Goal: Task Accomplishment & Management: Use online tool/utility

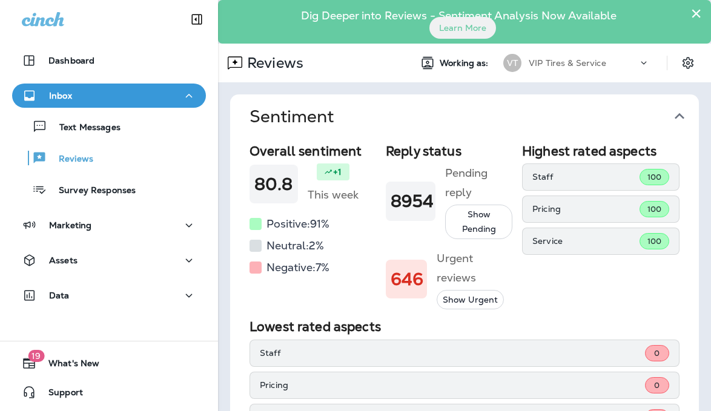
scroll to position [303, 0]
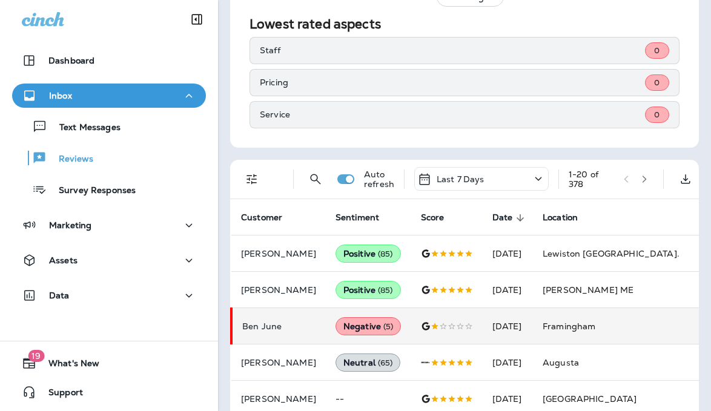
click at [626, 330] on td "Framingham" at bounding box center [624, 326] width 182 height 36
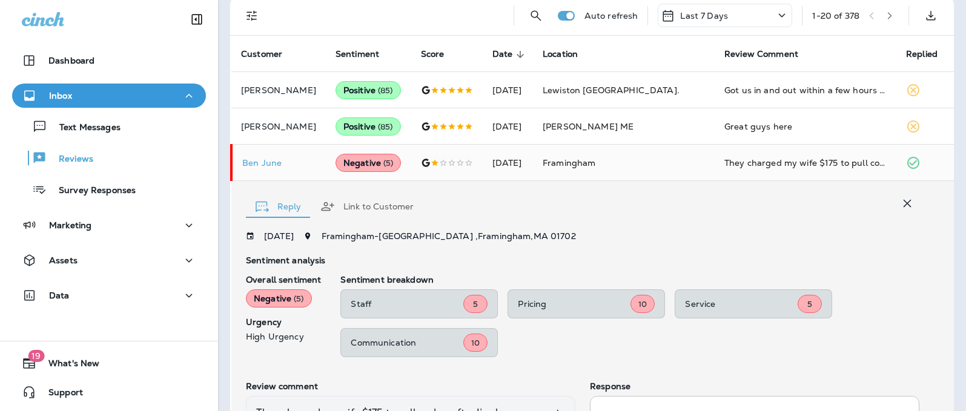
scroll to position [361, 0]
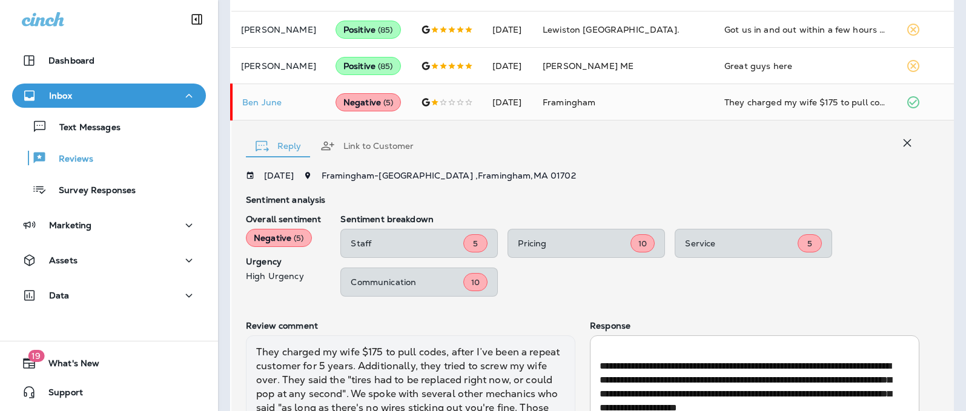
click at [711, 144] on icon "button" at bounding box center [907, 143] width 15 height 15
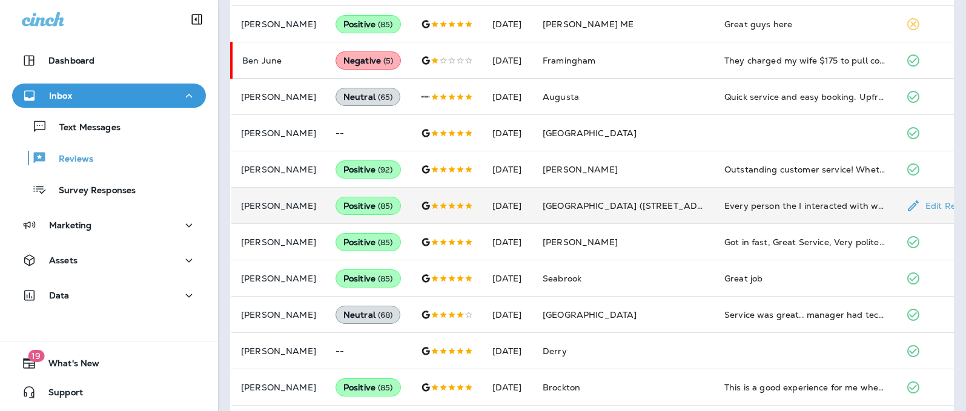
scroll to position [422, 0]
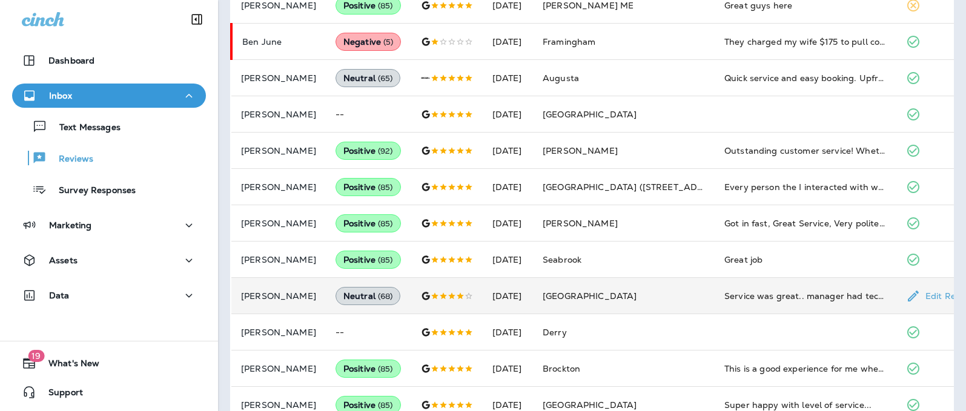
click at [711, 288] on td "Service was great.. manager had tech look at truck when I scheduled the appt to…" at bounding box center [806, 296] width 182 height 36
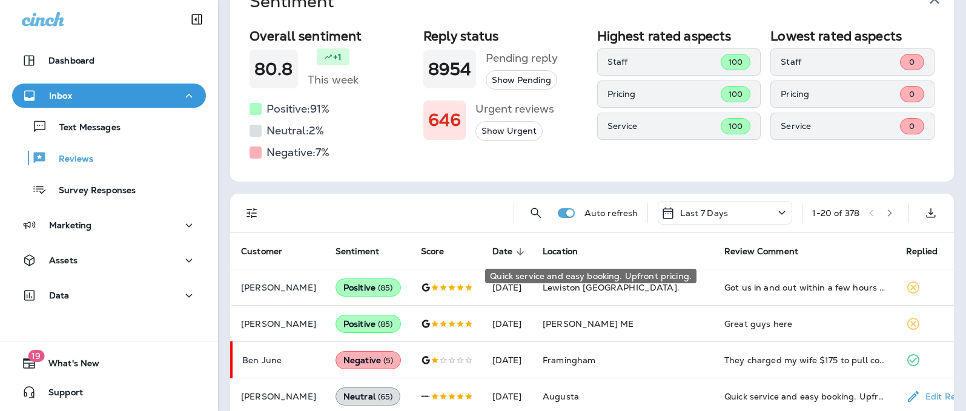
scroll to position [42, 0]
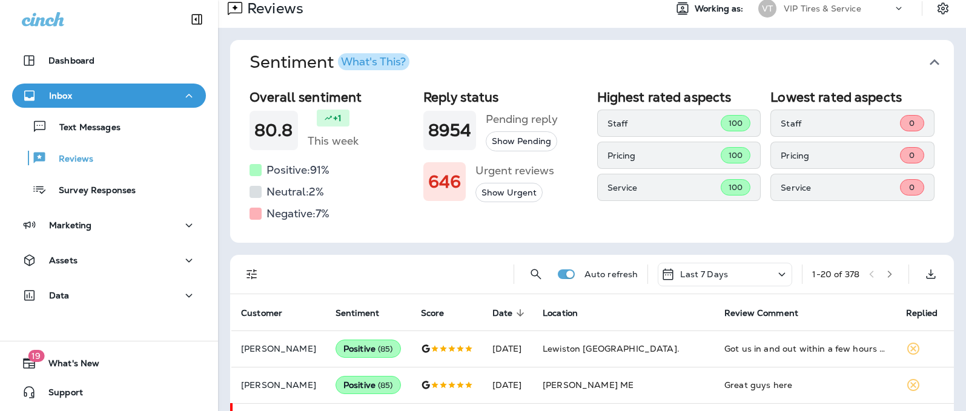
click at [711, 274] on icon "button" at bounding box center [890, 274] width 8 height 8
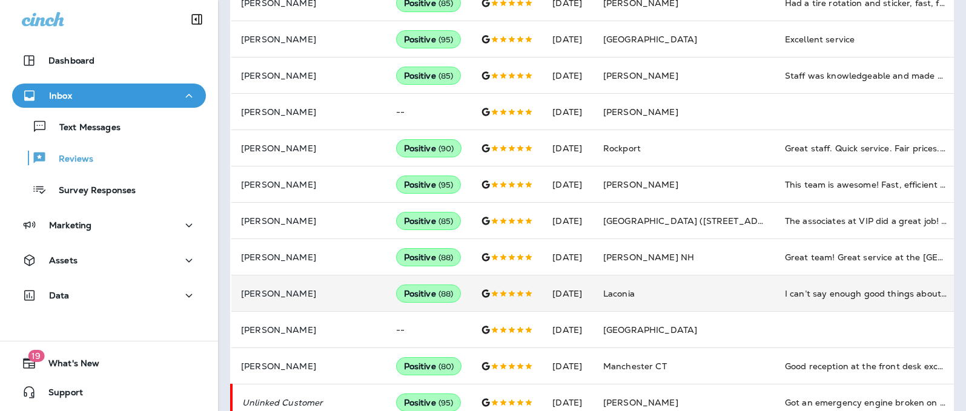
scroll to position [606, 0]
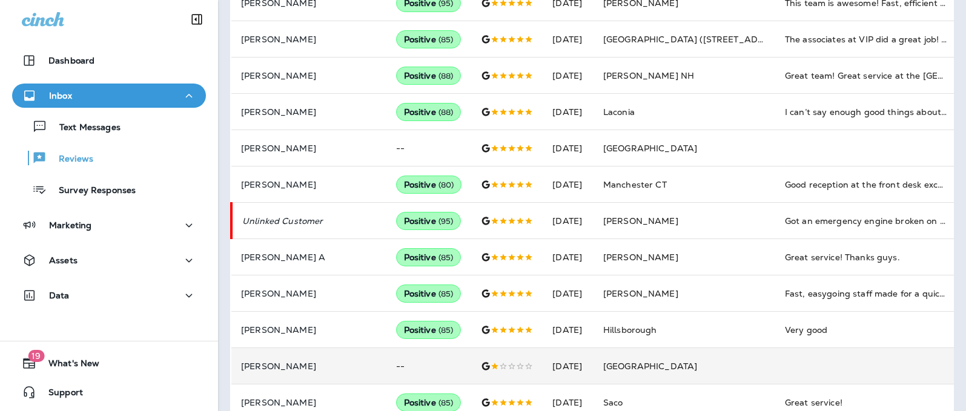
click at [711, 362] on td at bounding box center [866, 366] width 182 height 36
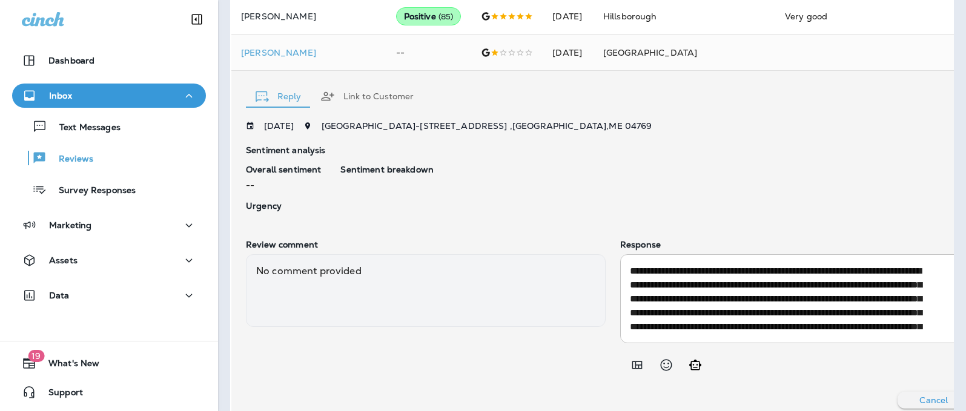
scroll to position [751, 0]
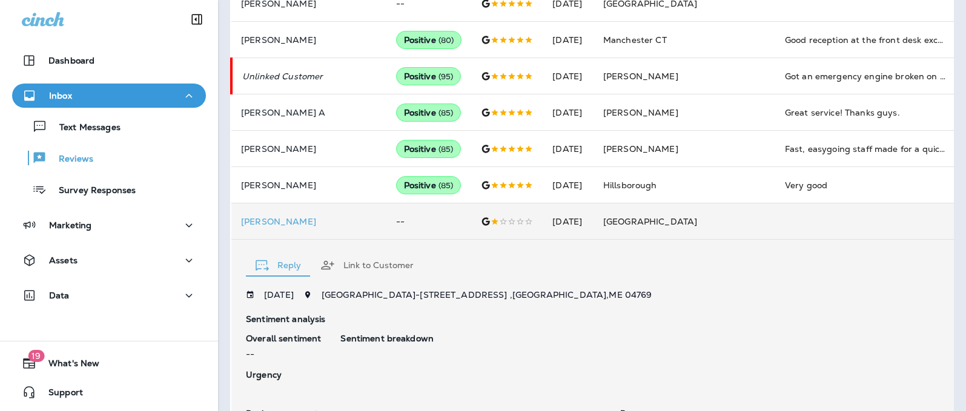
drag, startPoint x: 894, startPoint y: 267, endPoint x: 905, endPoint y: 260, distance: 13.3
click at [711, 267] on icon "button" at bounding box center [968, 262] width 15 height 15
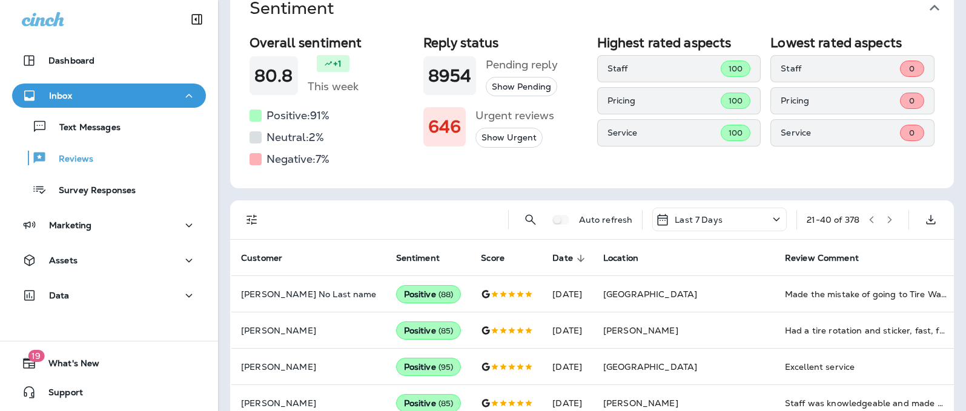
scroll to position [0, 0]
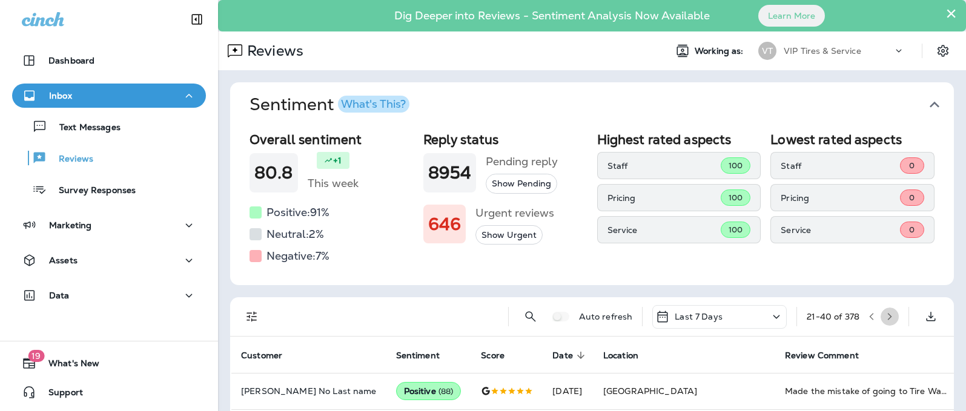
click at [711, 322] on button "button" at bounding box center [890, 317] width 18 height 18
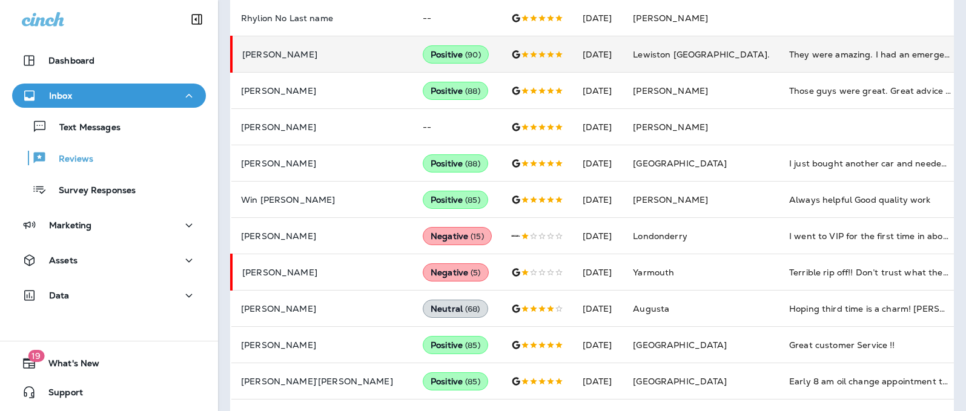
scroll to position [424, 0]
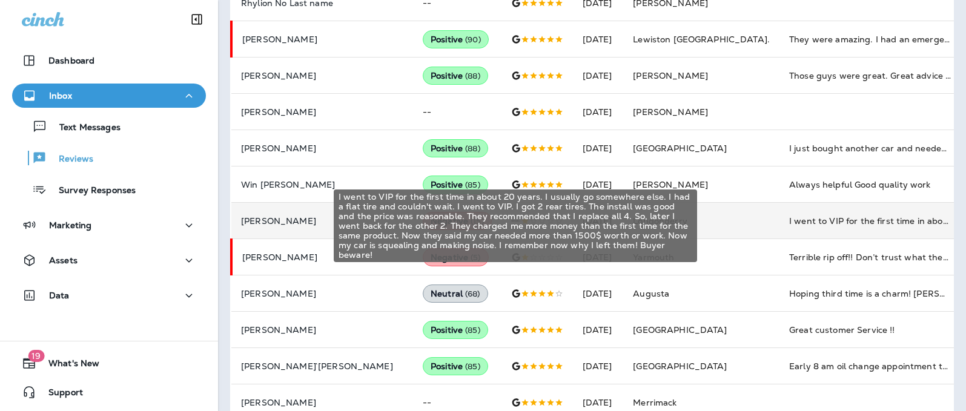
click at [711, 221] on div "I went to VIP for the first time in about 20 years. I usually go somewhere else…" at bounding box center [870, 221] width 162 height 12
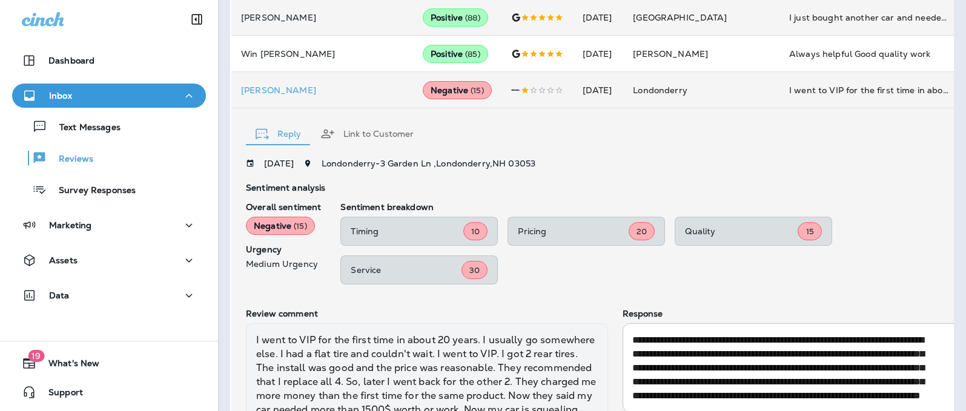
scroll to position [416, 0]
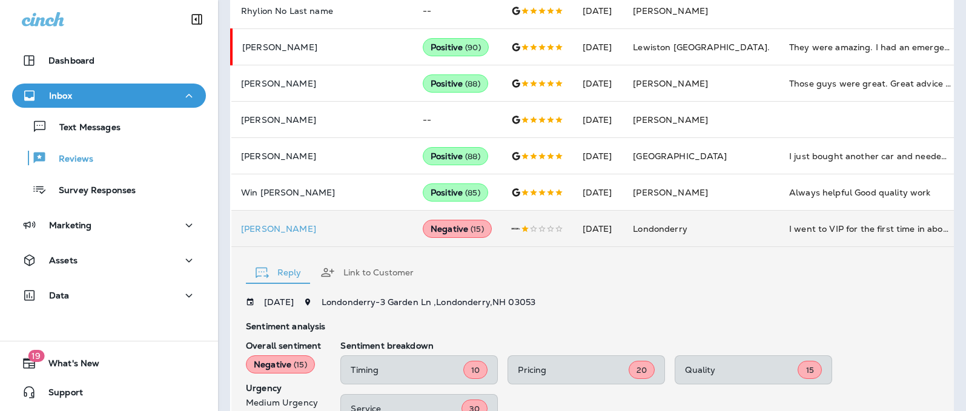
click at [711, 267] on icon "button" at bounding box center [972, 269] width 15 height 15
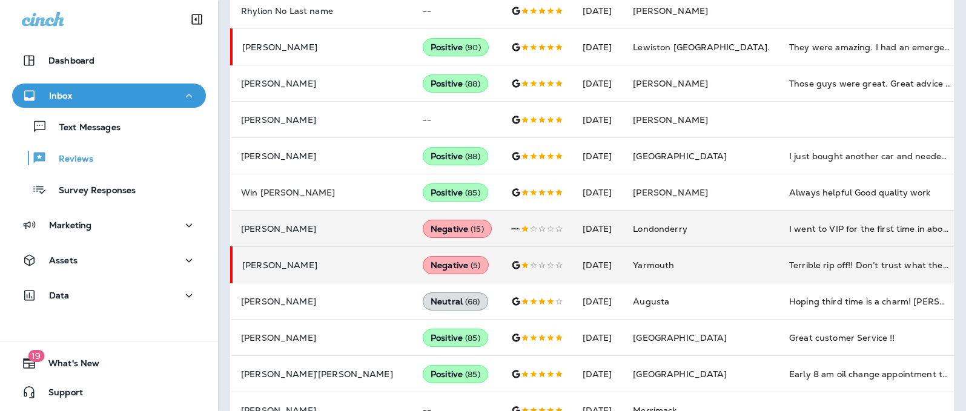
click at [711, 273] on td "Terrible rip off!! Don’t trust what they say., charged me $360 and then had to …" at bounding box center [871, 265] width 182 height 36
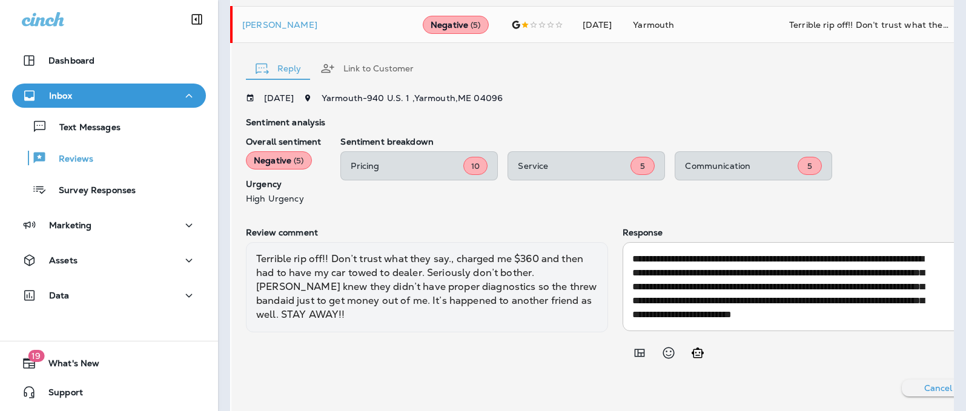
scroll to position [0, 0]
click at [711, 62] on button "button" at bounding box center [972, 65] width 24 height 24
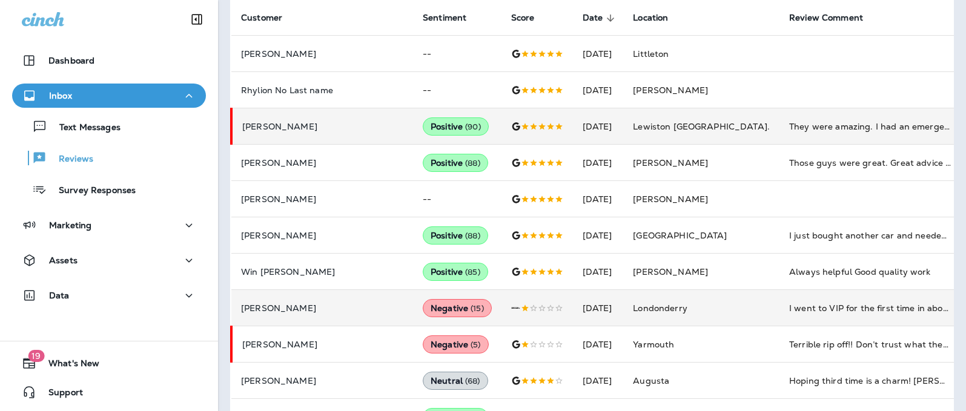
scroll to position [95, 0]
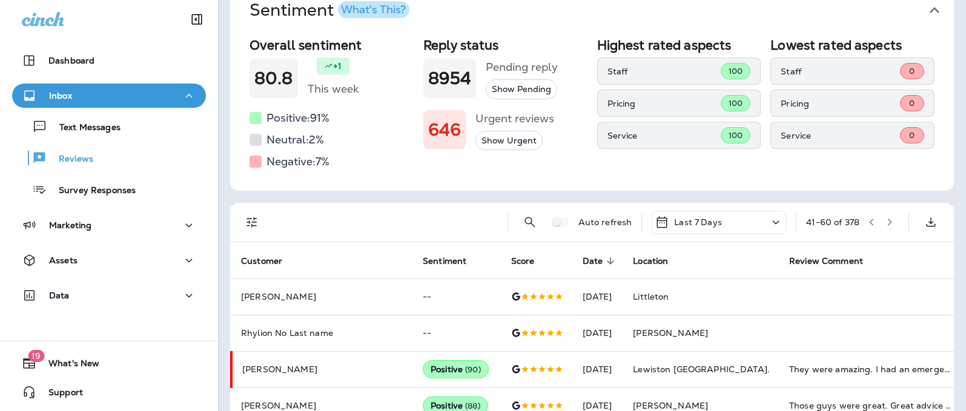
click at [711, 225] on icon "button" at bounding box center [890, 222] width 8 height 8
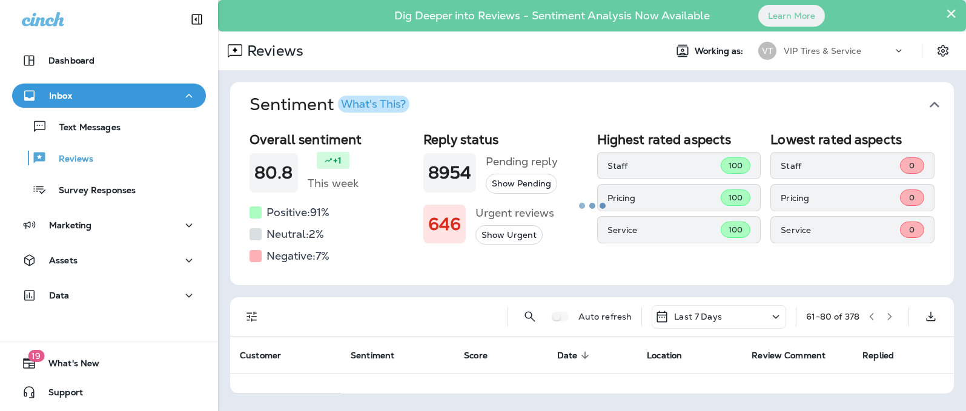
scroll to position [0, 0]
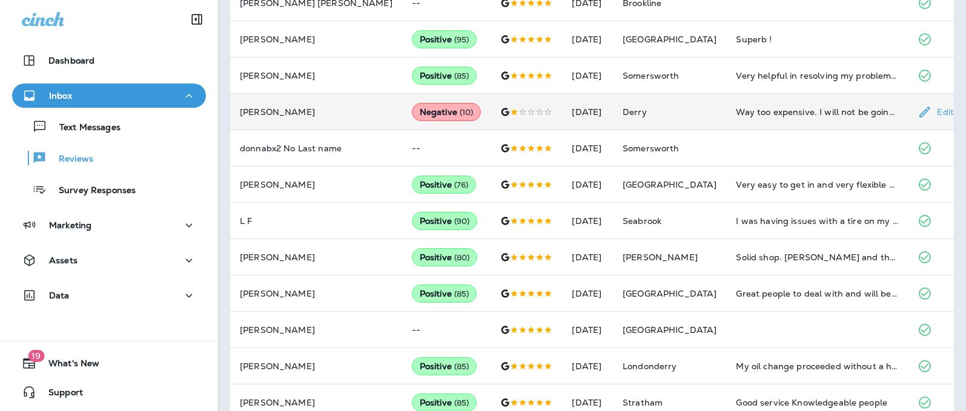
click at [711, 104] on td "Way too expensive. I will not be going back there and will not send anywhere th…" at bounding box center [817, 112] width 182 height 36
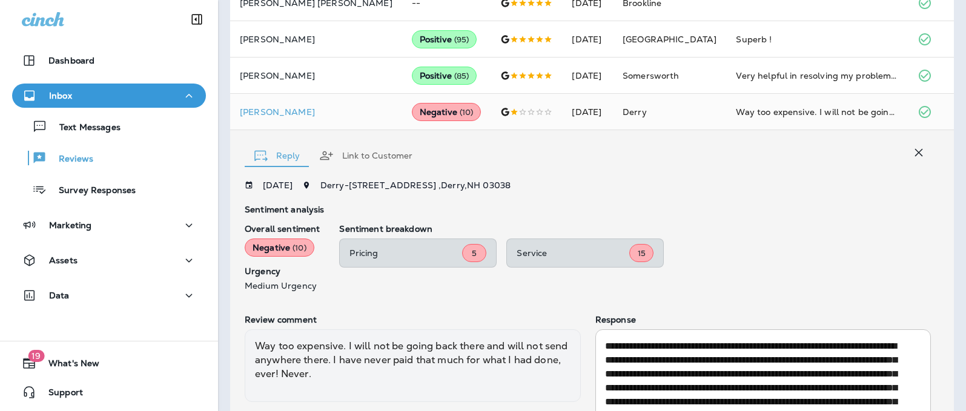
scroll to position [511, 0]
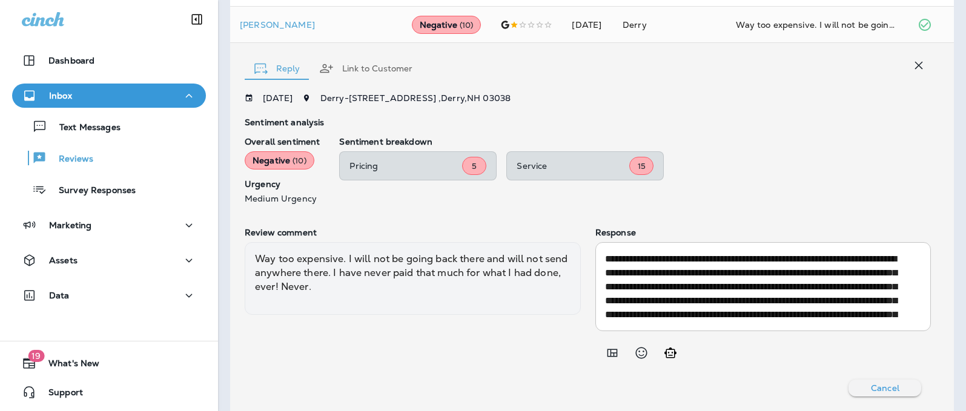
click at [711, 65] on icon "button" at bounding box center [919, 65] width 15 height 15
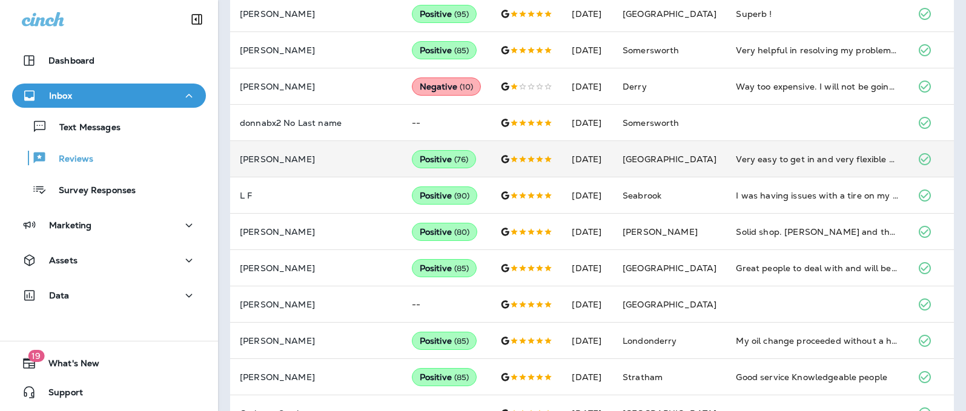
scroll to position [276, 0]
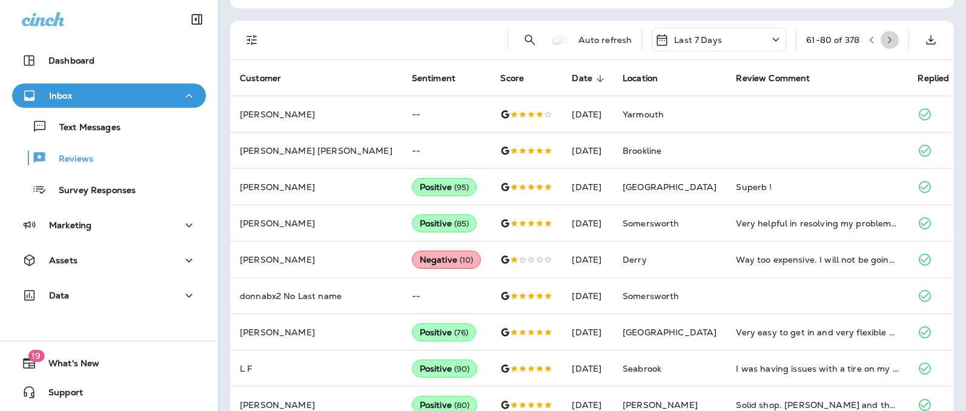
click at [711, 41] on button "button" at bounding box center [890, 40] width 18 height 18
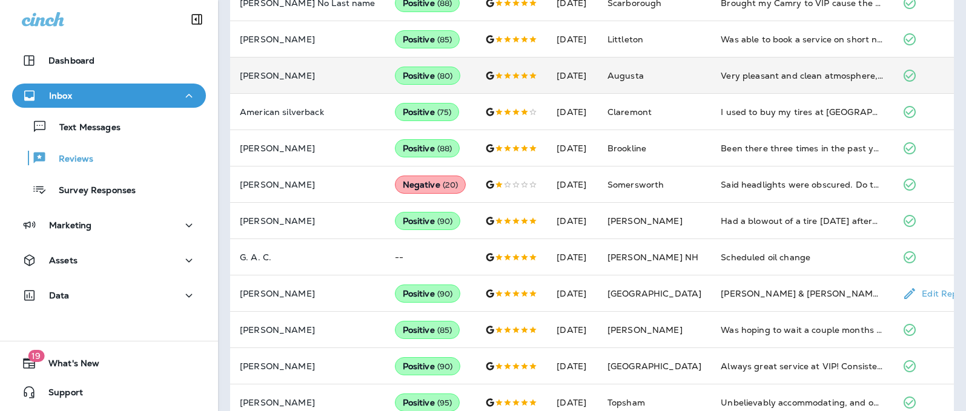
scroll to position [666, 0]
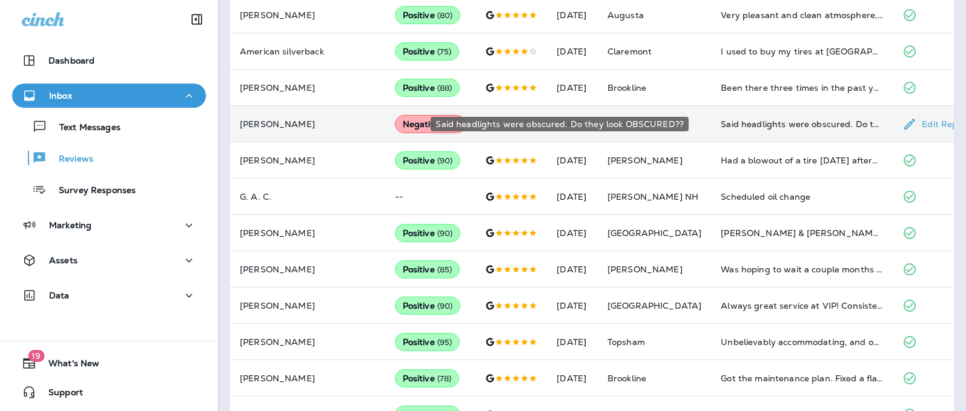
click at [711, 128] on div "Said headlights were obscured. Do they look OBSCURED??" at bounding box center [802, 124] width 162 height 12
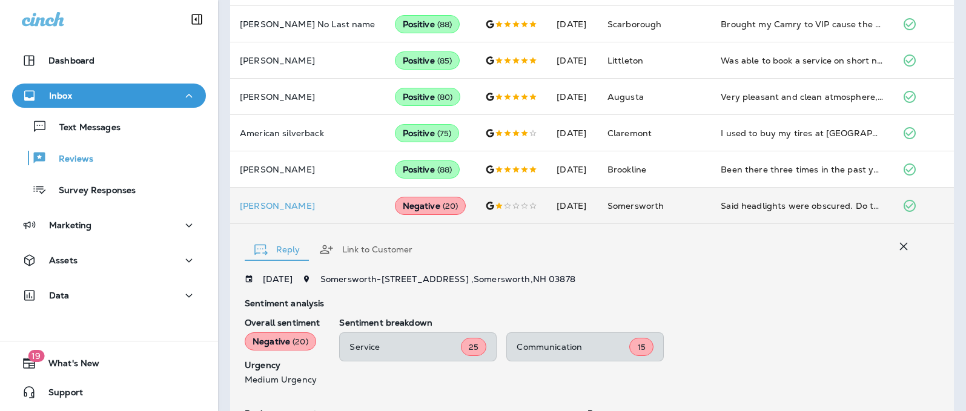
scroll to position [100, 0]
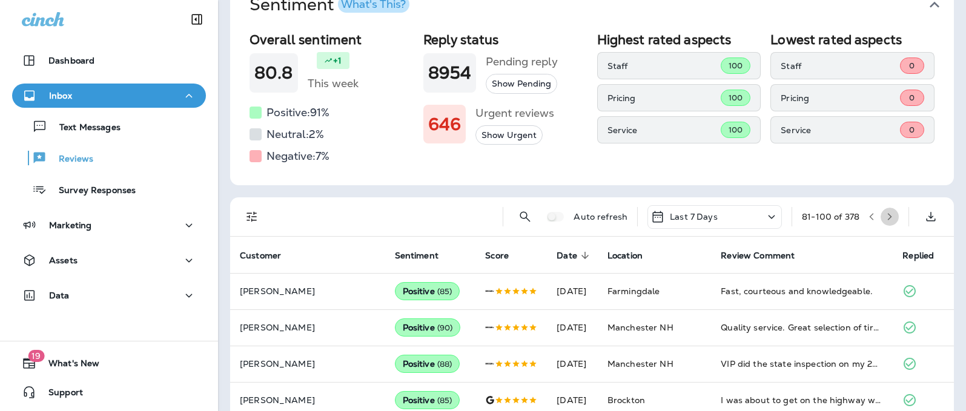
click at [711, 219] on icon "button" at bounding box center [890, 217] width 8 height 8
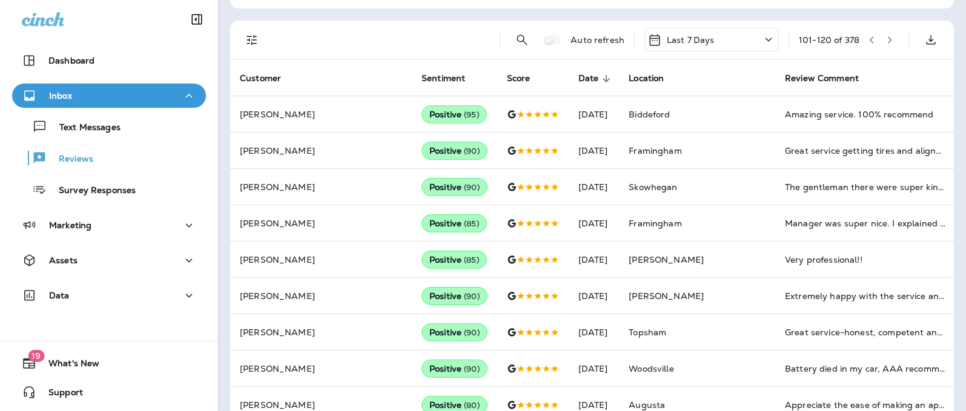
scroll to position [34, 0]
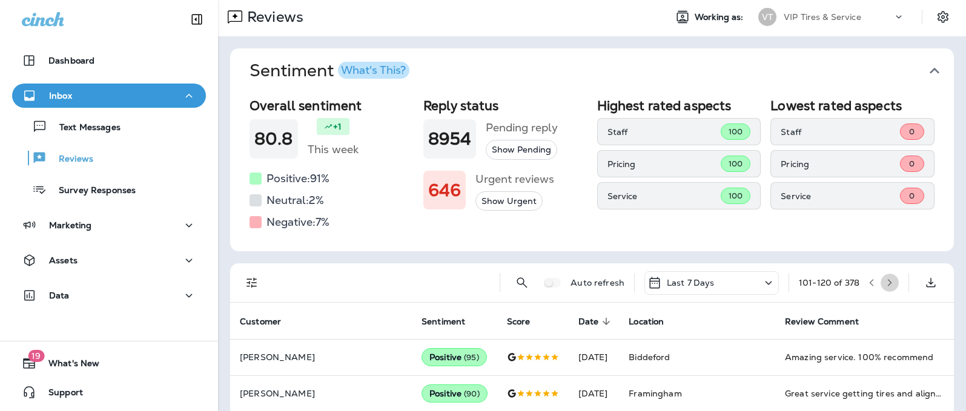
click at [711, 282] on icon "button" at bounding box center [890, 283] width 8 height 8
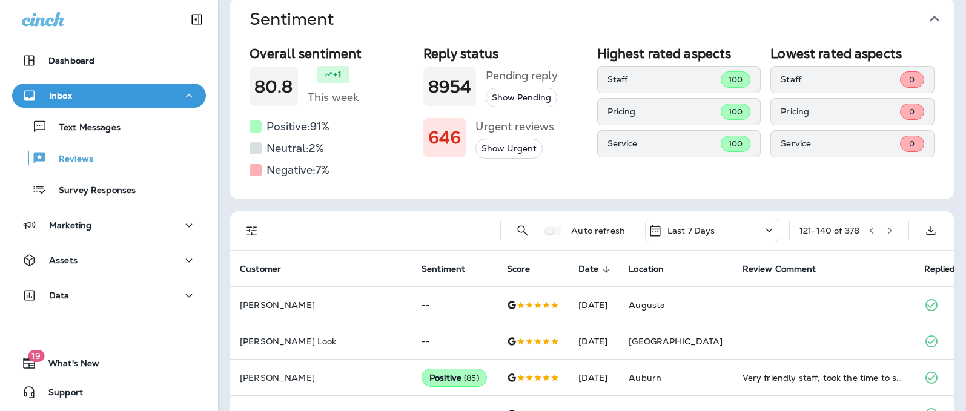
scroll to position [0, 0]
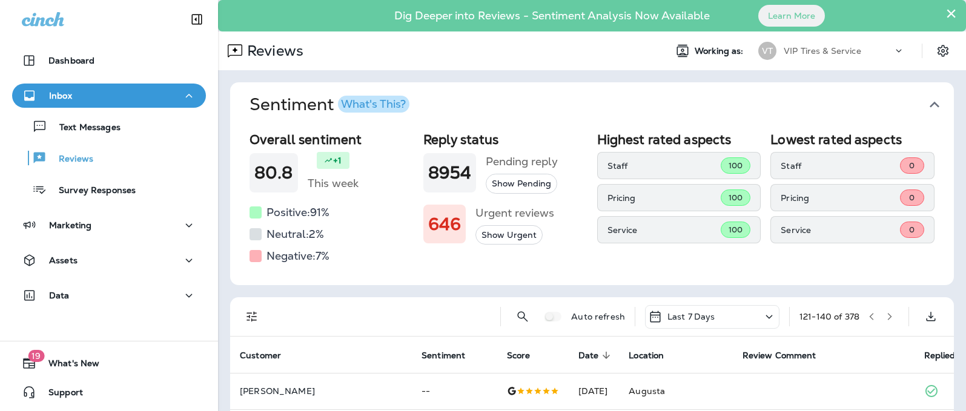
click at [711, 316] on icon "button" at bounding box center [890, 316] width 4 height 7
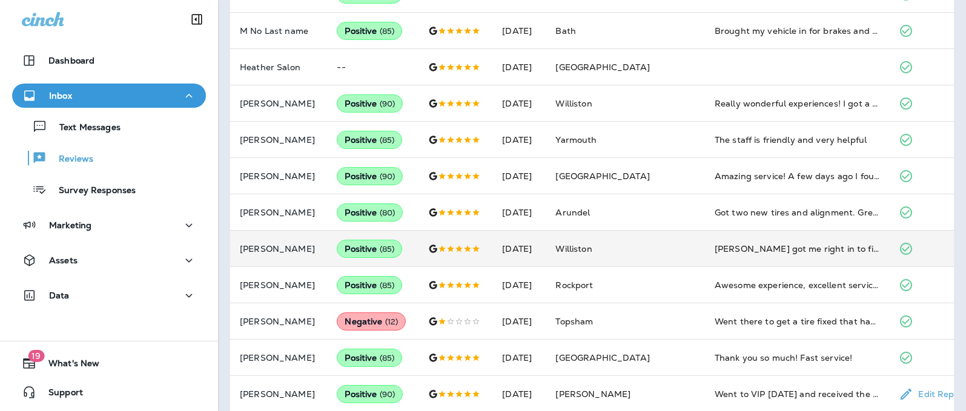
scroll to position [700, 0]
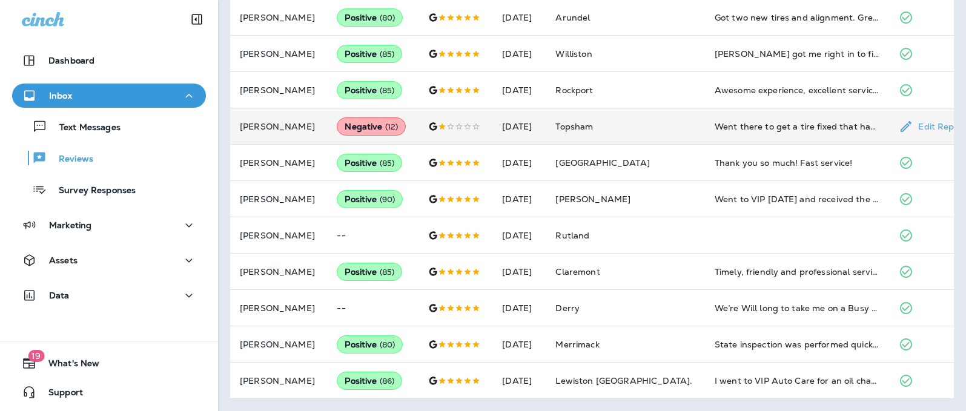
click at [677, 132] on td "Topsham" at bounding box center [625, 126] width 159 height 36
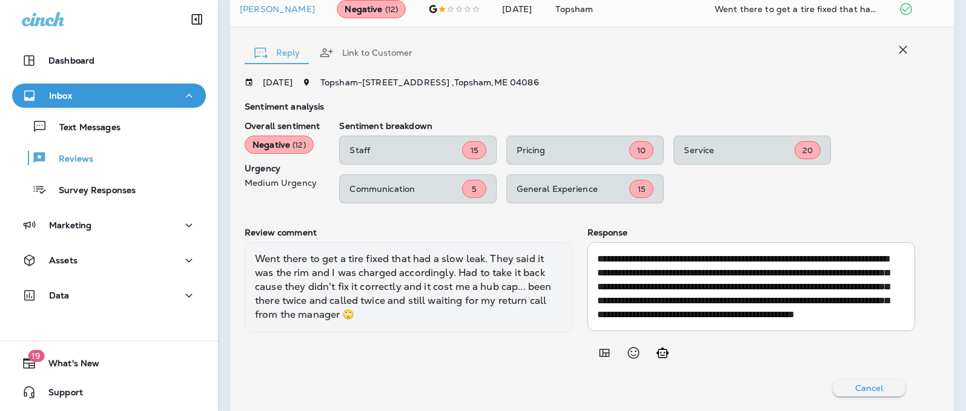
scroll to position [515, 0]
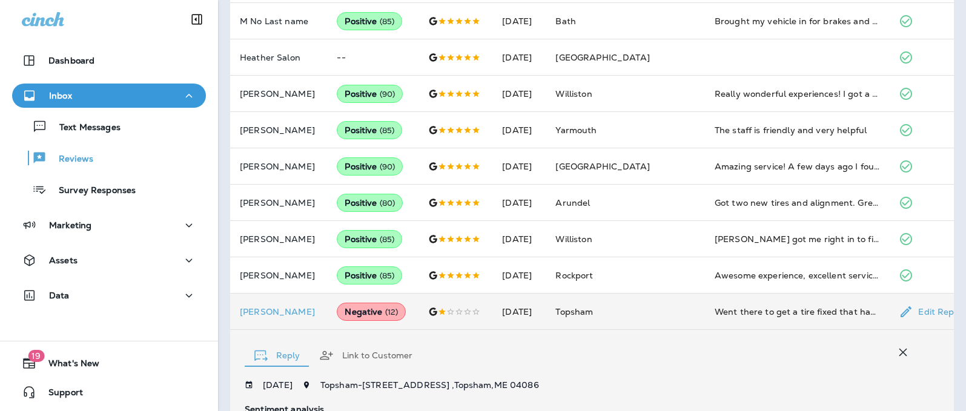
click at [711, 317] on div "Went there to get a tire fixed that had a slow leak. They said it was the rim a…" at bounding box center [797, 312] width 165 height 12
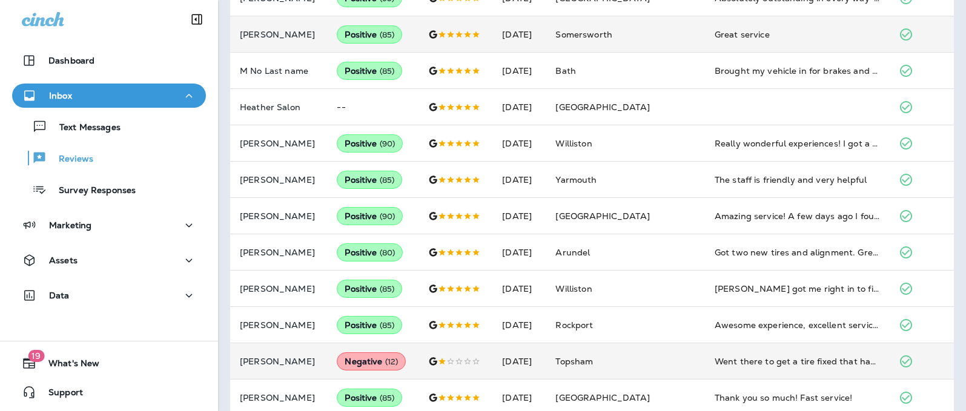
scroll to position [454, 0]
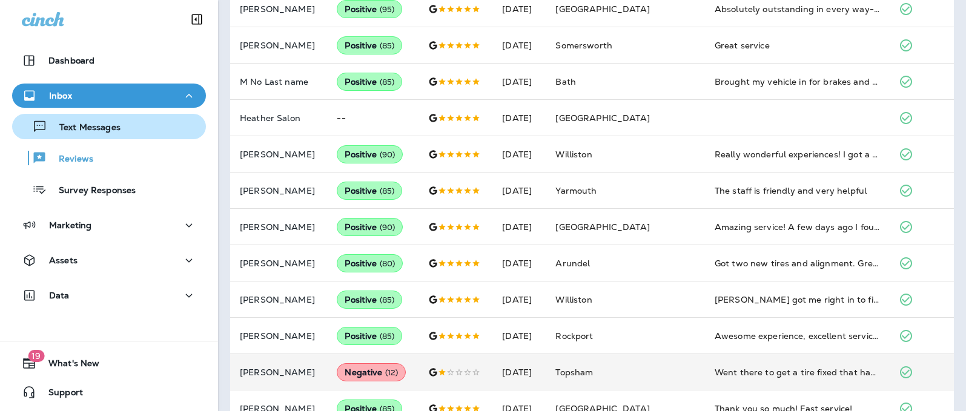
click at [68, 130] on p "Text Messages" at bounding box center [83, 128] width 73 height 12
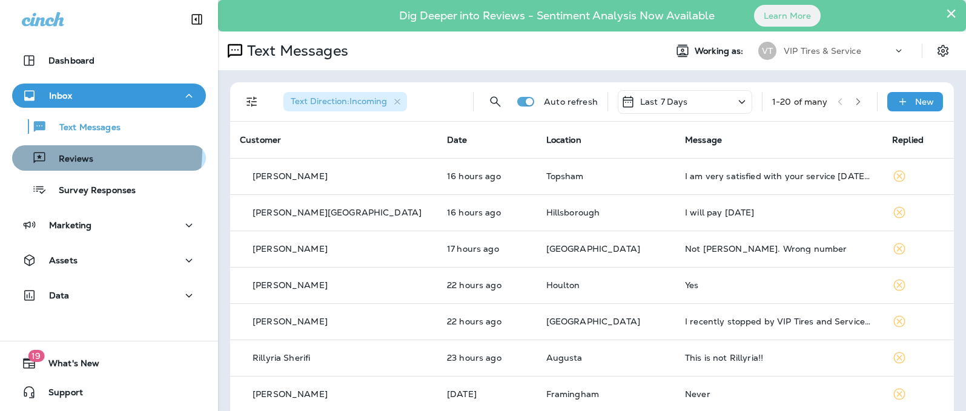
click at [91, 152] on div "Reviews" at bounding box center [55, 158] width 76 height 18
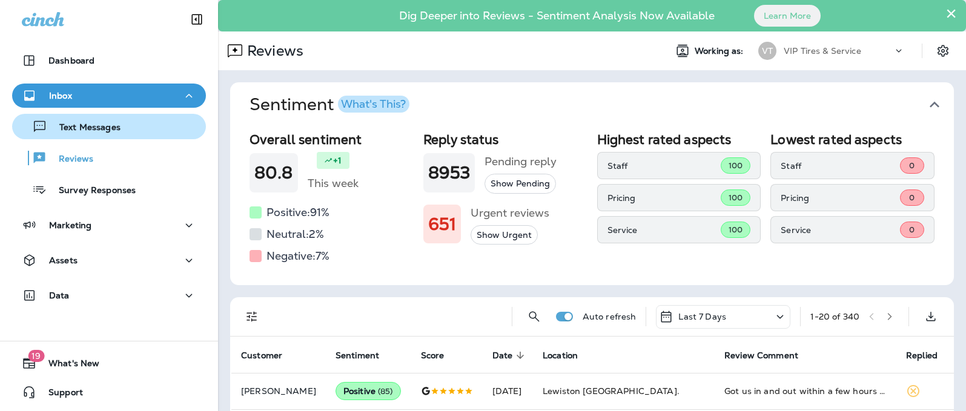
click at [76, 131] on p "Text Messages" at bounding box center [83, 128] width 73 height 12
